Goal: Navigation & Orientation: Find specific page/section

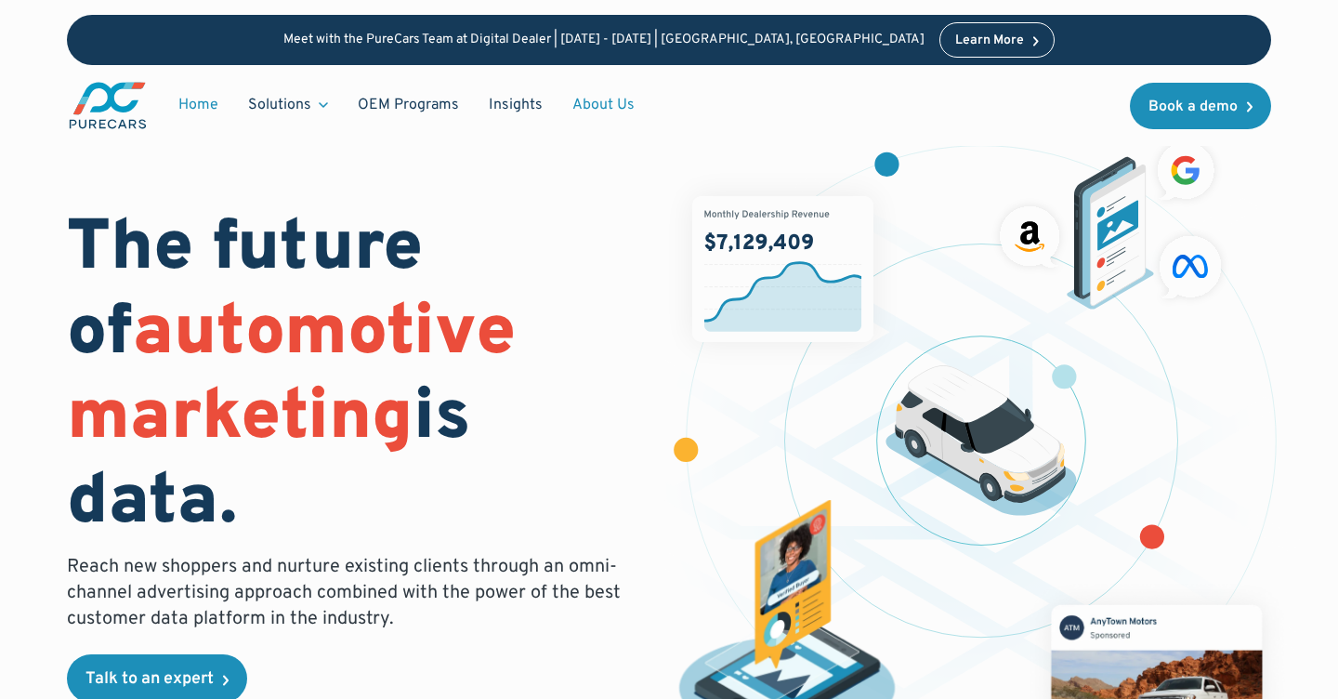
click at [608, 107] on link "About Us" at bounding box center [604, 104] width 92 height 35
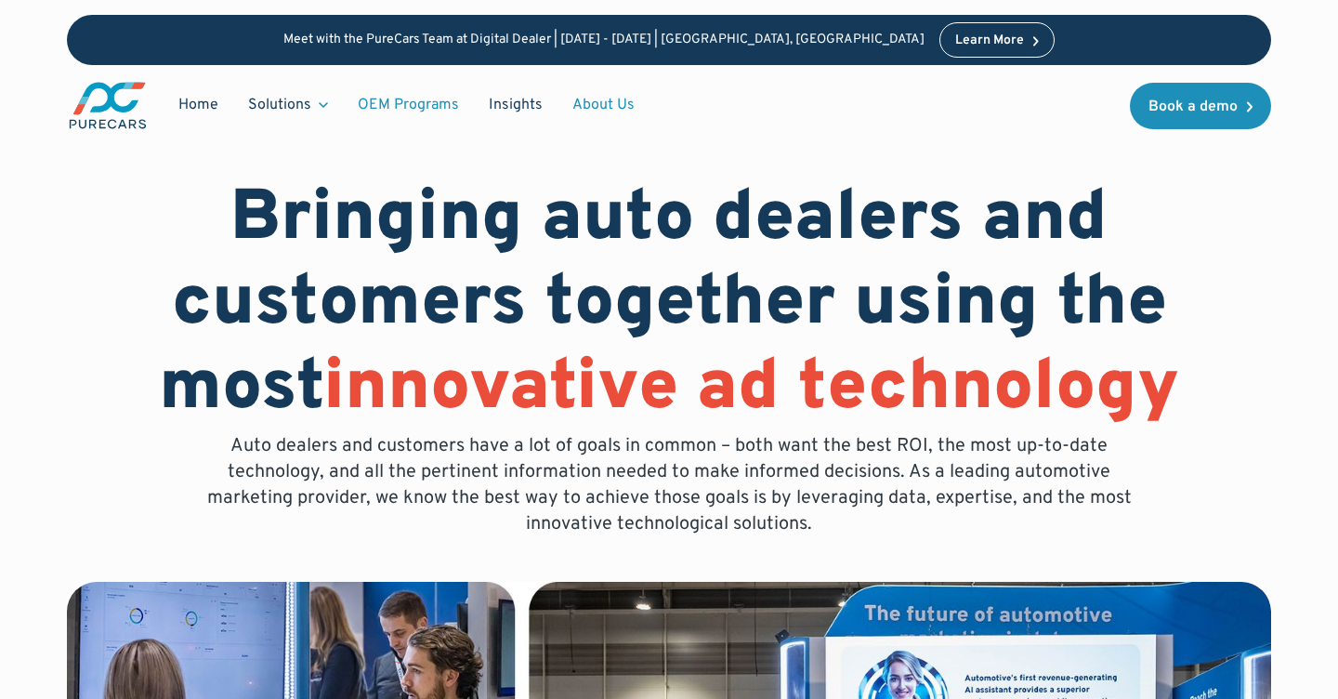
click at [414, 111] on link "OEM Programs" at bounding box center [408, 104] width 131 height 35
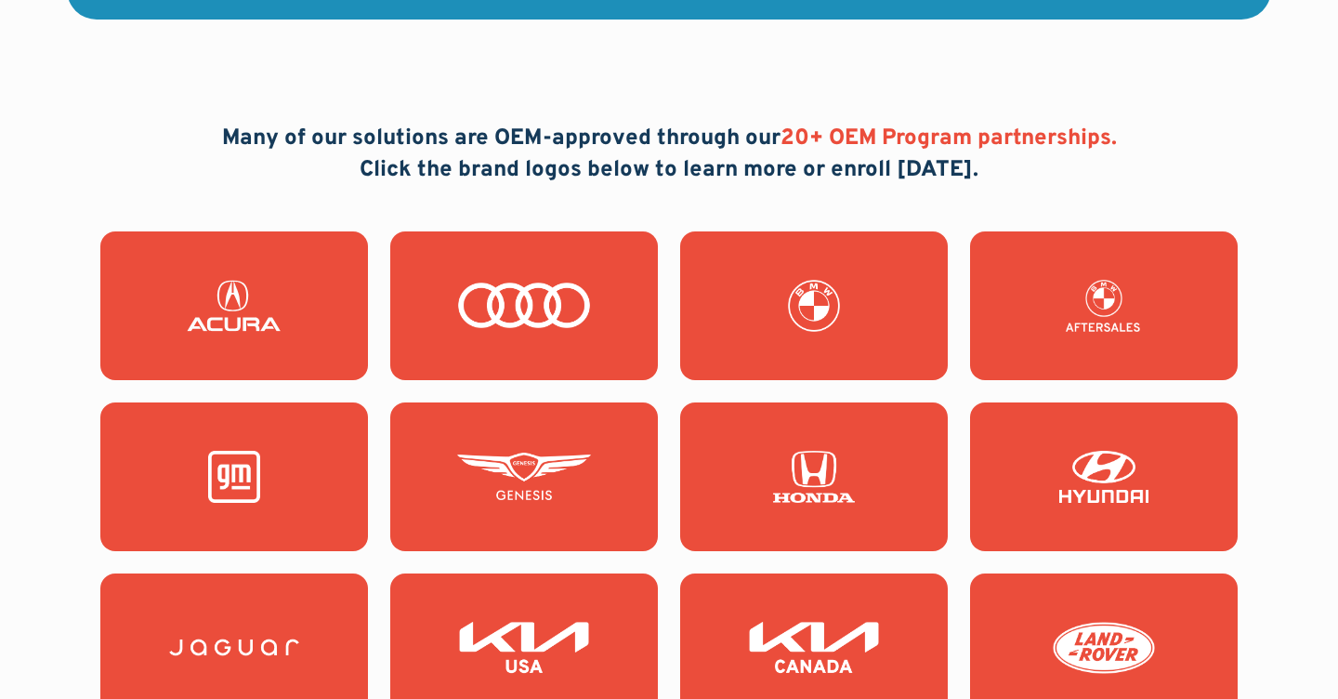
scroll to position [1649, 0]
